Goal: Information Seeking & Learning: Check status

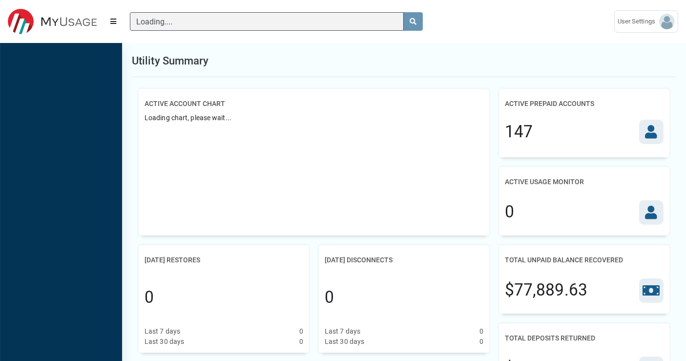
scroll to position [4, 0]
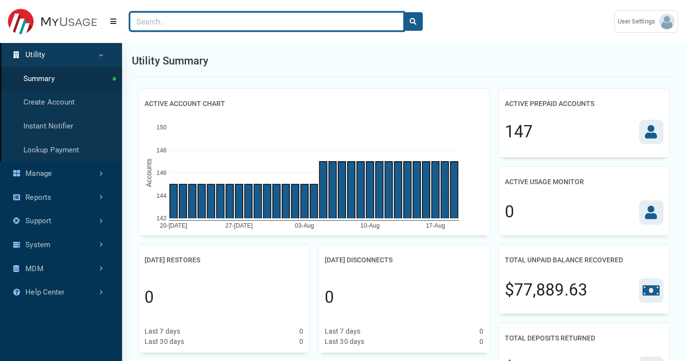
click at [158, 19] on input "Search" at bounding box center [267, 21] width 274 height 19
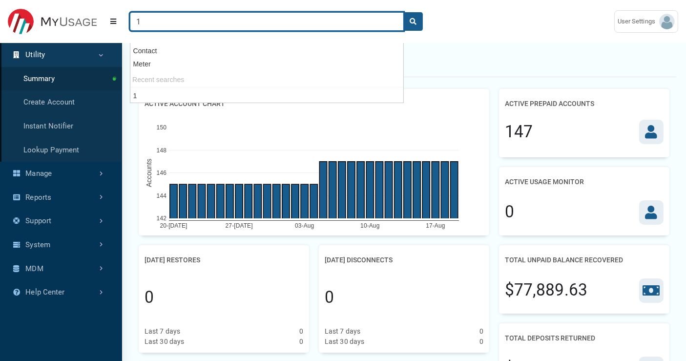
type input "1"
click at [403, 12] on button "search" at bounding box center [413, 21] width 20 height 19
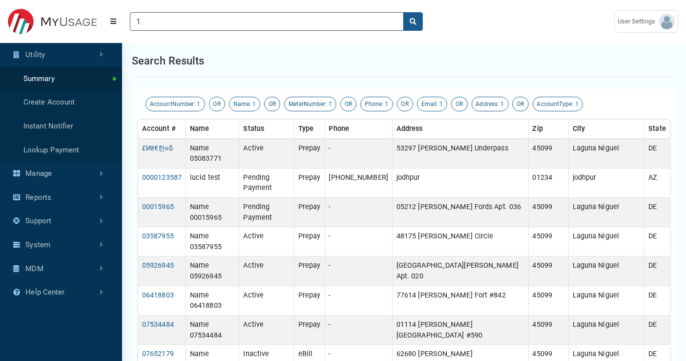
click at [485, 66] on div "Search results" at bounding box center [404, 61] width 544 height 32
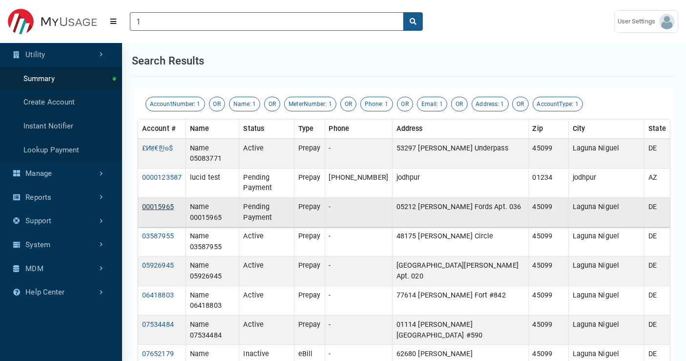
click at [167, 203] on link "00015965" at bounding box center [158, 207] width 32 height 8
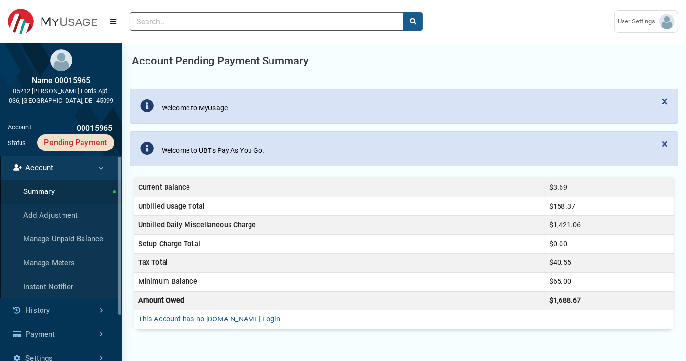
type input "1"
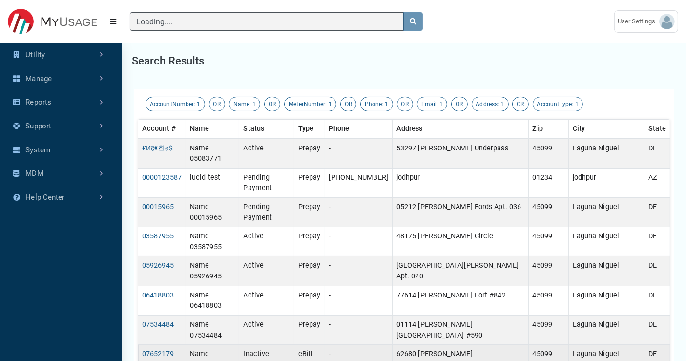
type input "1"
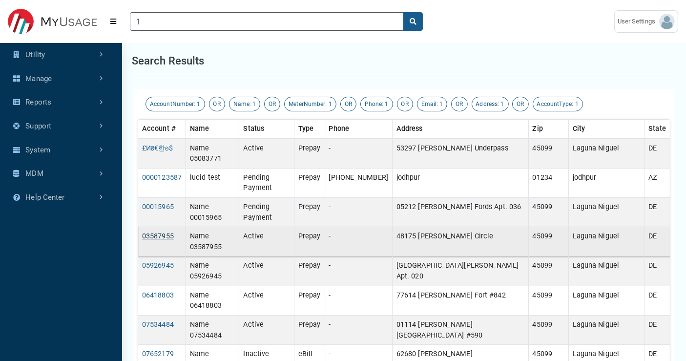
click at [159, 232] on link "03587955" at bounding box center [158, 236] width 32 height 8
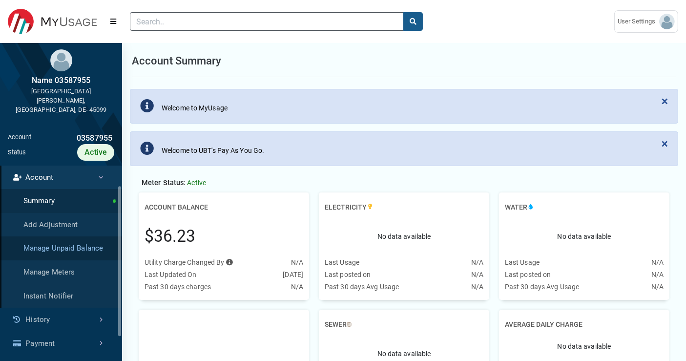
scroll to position [54, 0]
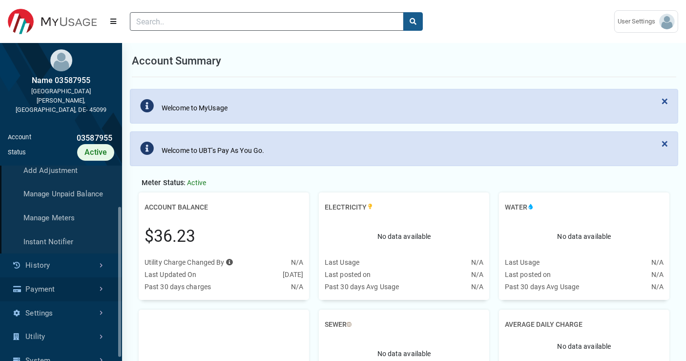
click at [80, 282] on link "Payment" at bounding box center [61, 289] width 122 height 24
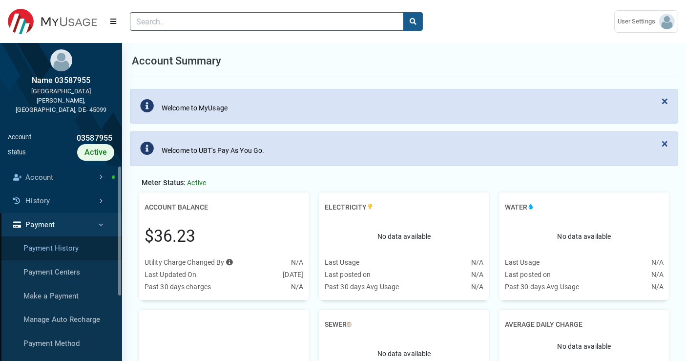
click at [80, 238] on link "Payment History" at bounding box center [61, 248] width 122 height 24
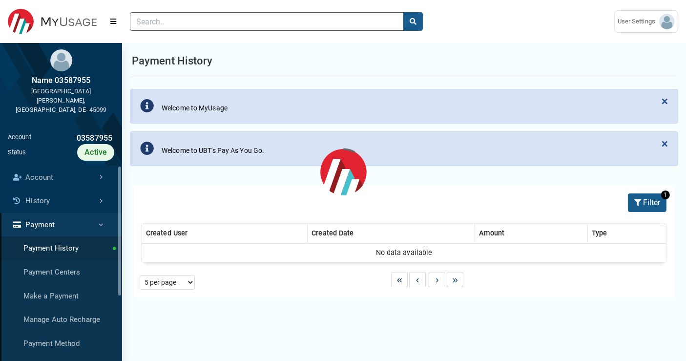
select select "25 per page"
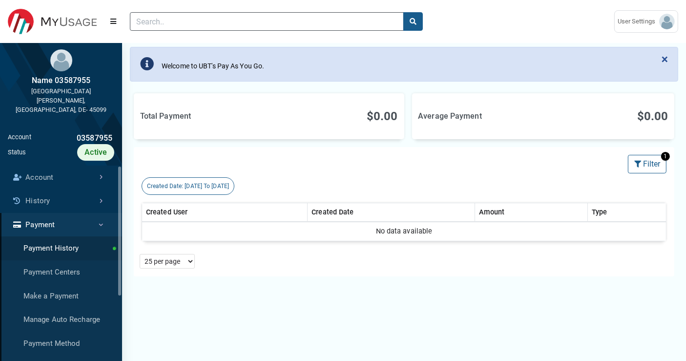
scroll to position [108, 0]
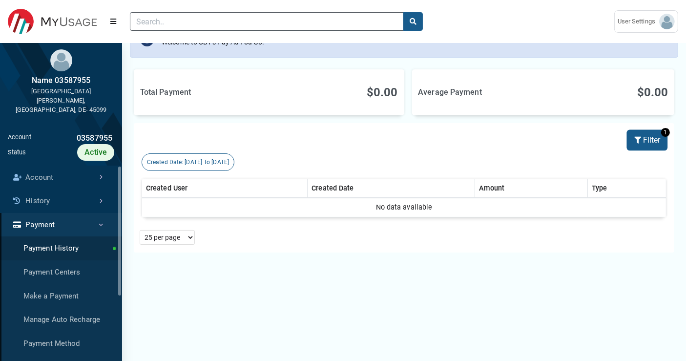
click at [639, 137] on icon at bounding box center [638, 140] width 9 height 7
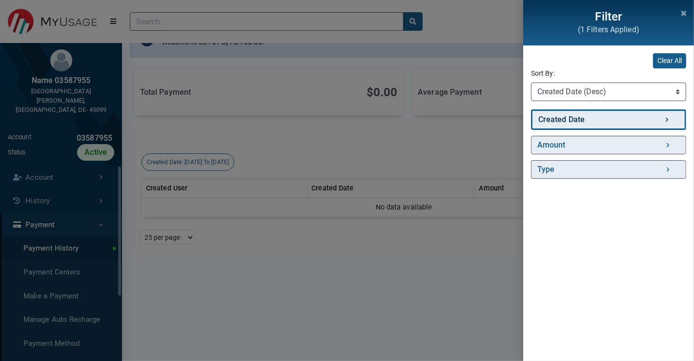
click at [619, 119] on link "Created Date" at bounding box center [608, 119] width 155 height 20
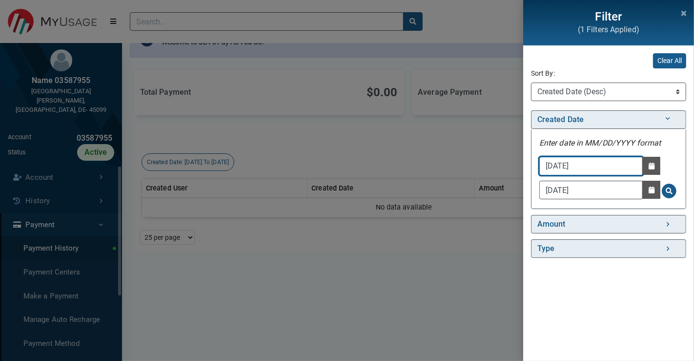
click at [608, 161] on input "[DATE]" at bounding box center [591, 166] width 104 height 19
type input "[DATE]"
click at [670, 184] on button "Search for Created Date - Clicking on this button will update the content on th…" at bounding box center [669, 191] width 15 height 15
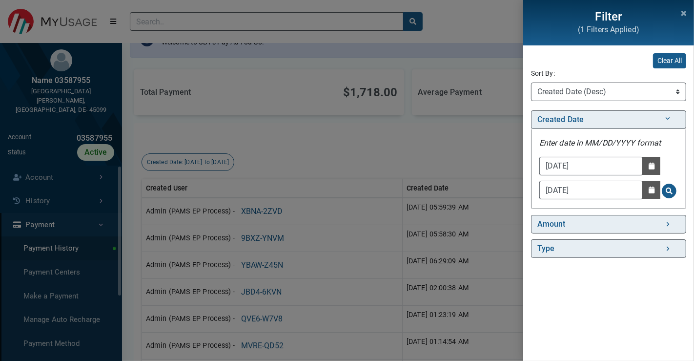
click at [332, 151] on div "Filter (1 Filters Applied) Clear All Sort By: Sort By Created Date (Asc) Create…" at bounding box center [347, 180] width 694 height 361
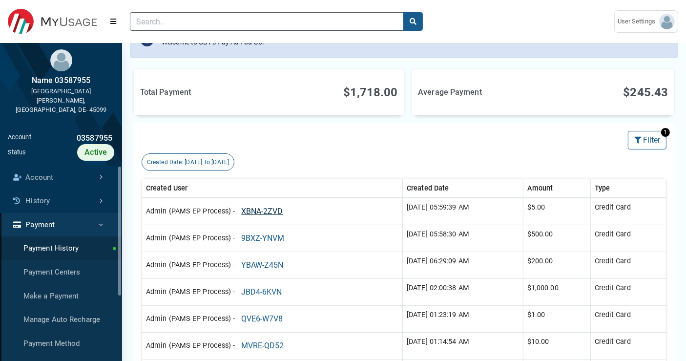
click at [265, 208] on button "XBNA-2ZVD" at bounding box center [262, 211] width 54 height 19
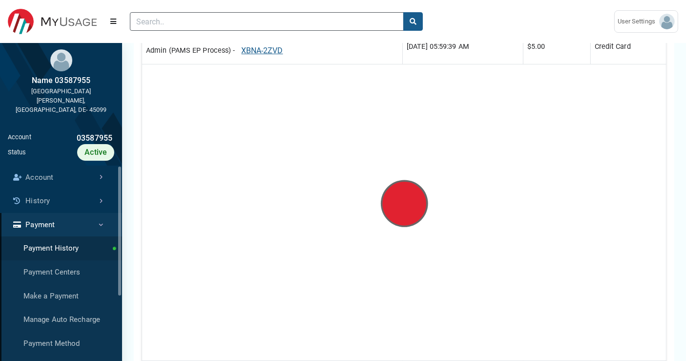
scroll to position [271, 0]
